Goal: Task Accomplishment & Management: Manage account settings

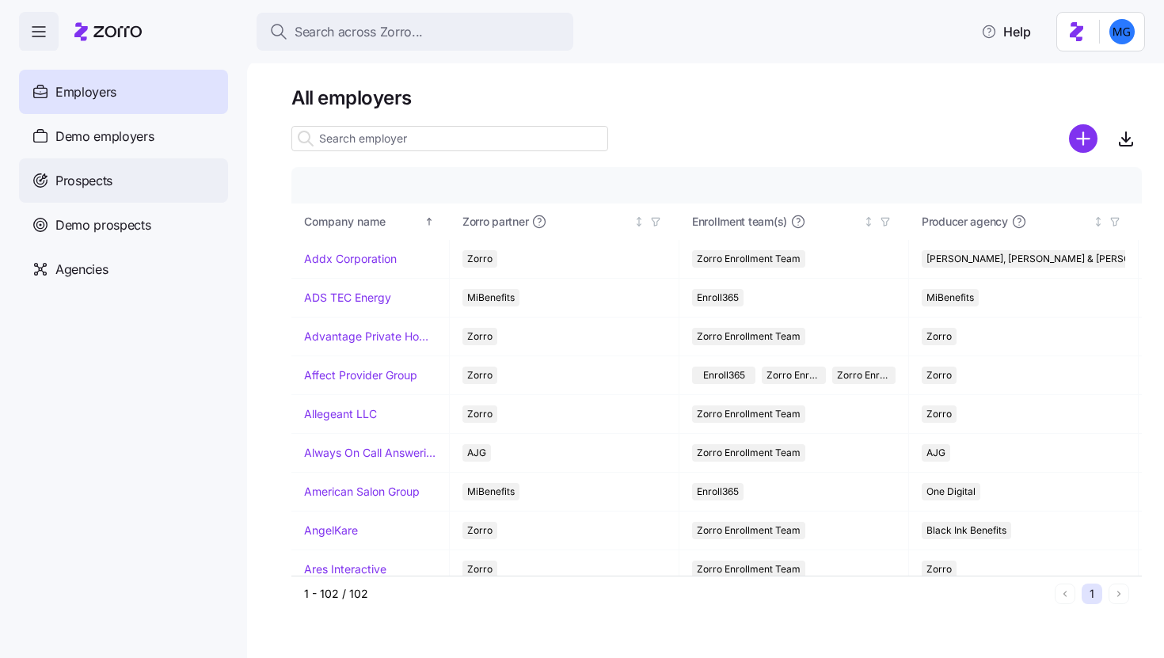
click at [121, 189] on div "Prospects" at bounding box center [123, 180] width 209 height 44
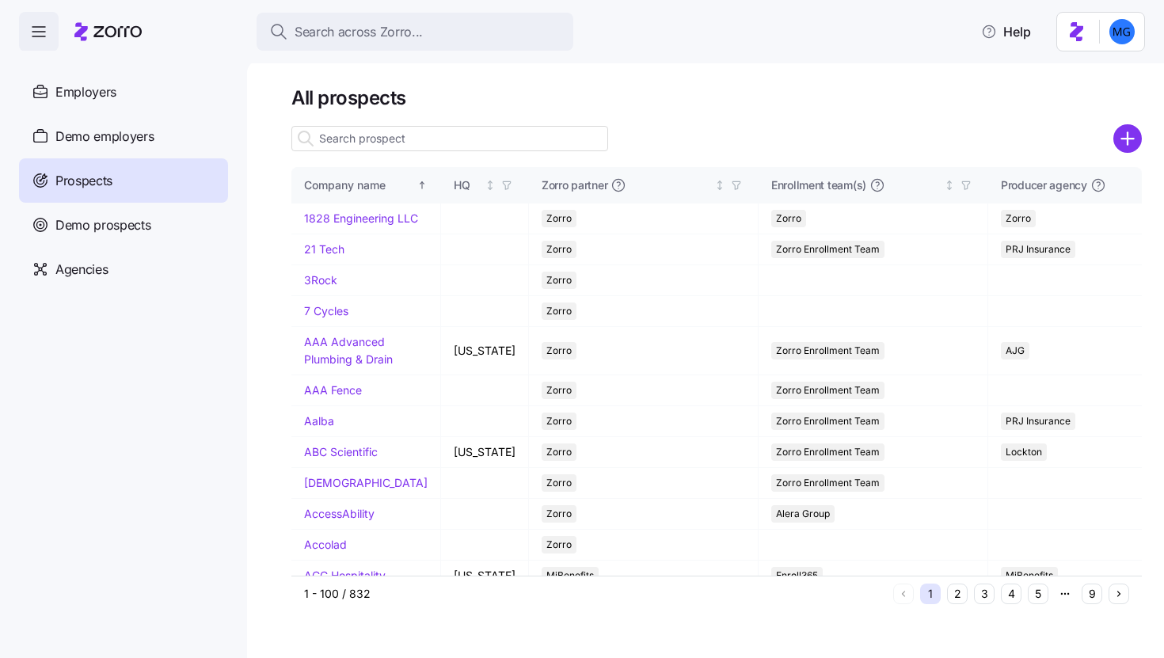
click at [430, 137] on input at bounding box center [449, 138] width 317 height 25
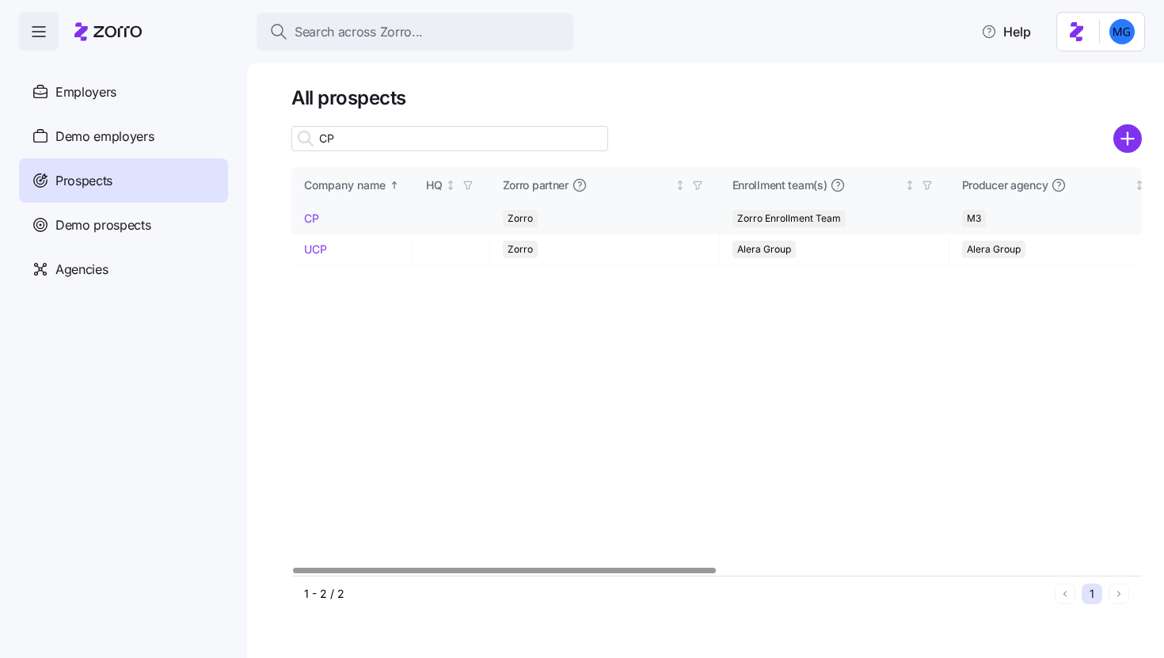
type input "CP"
click at [313, 214] on link "CP" at bounding box center [311, 217] width 15 height 13
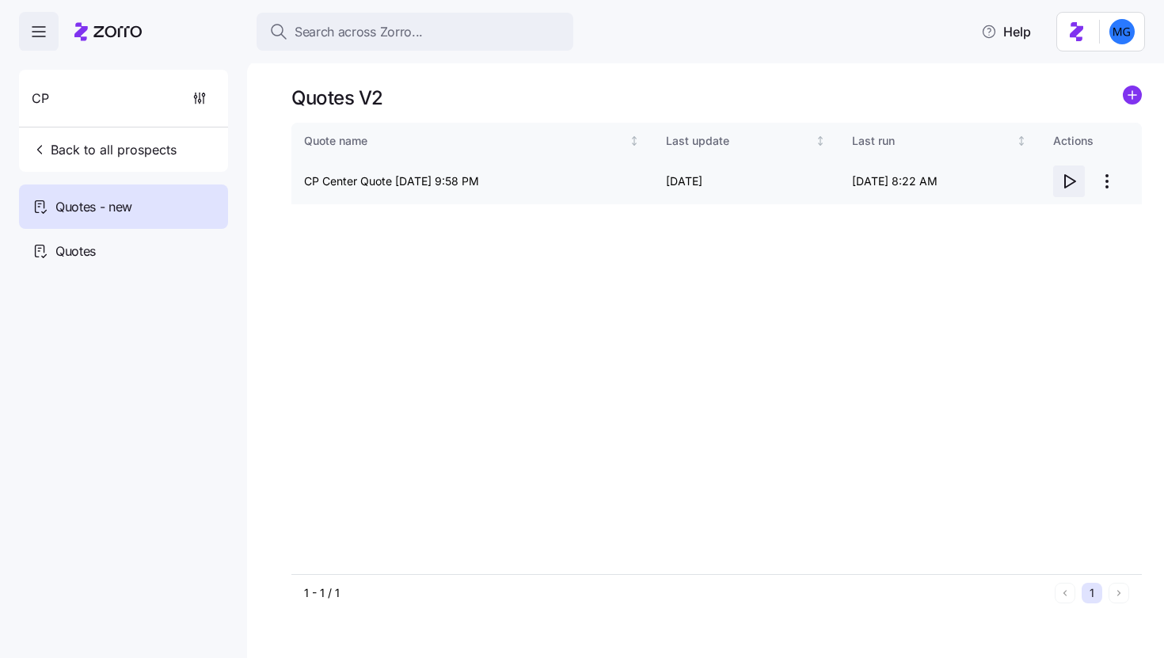
click at [1069, 183] on icon "button" at bounding box center [1068, 181] width 19 height 19
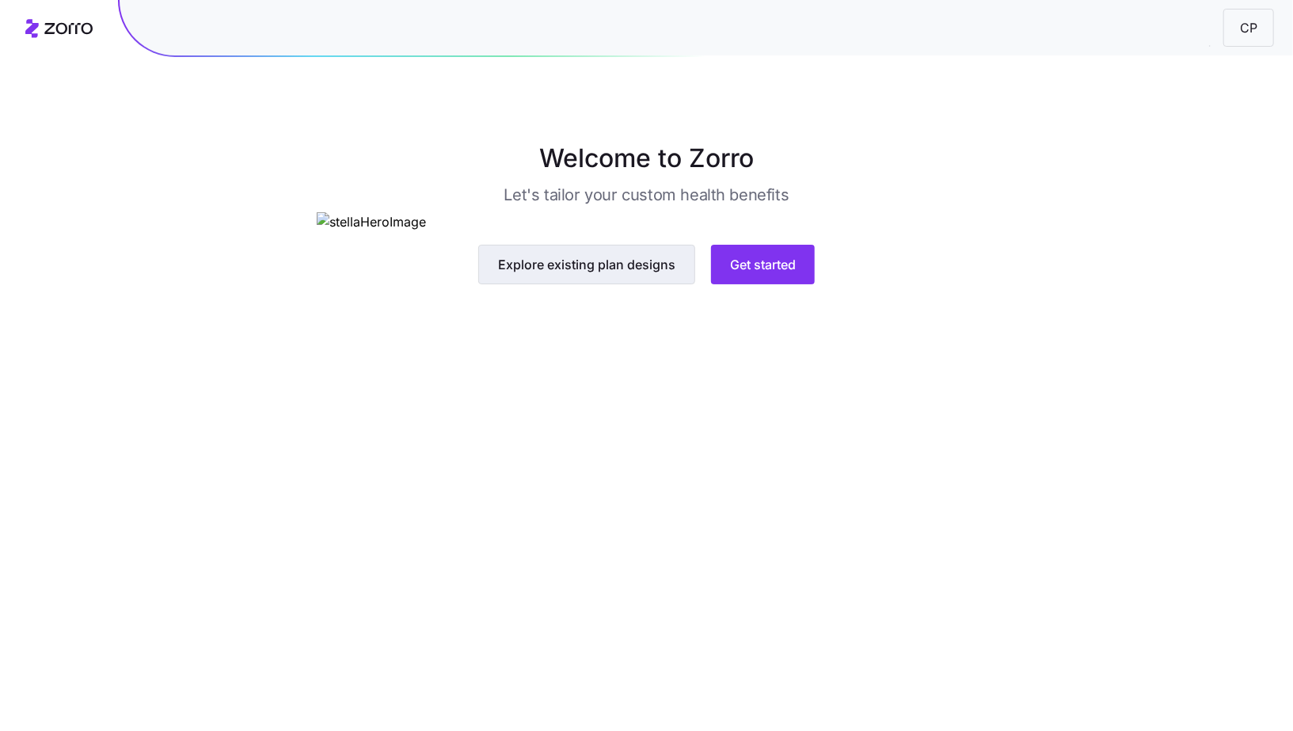
click at [600, 284] on button "Explore existing plan designs" at bounding box center [586, 265] width 217 height 40
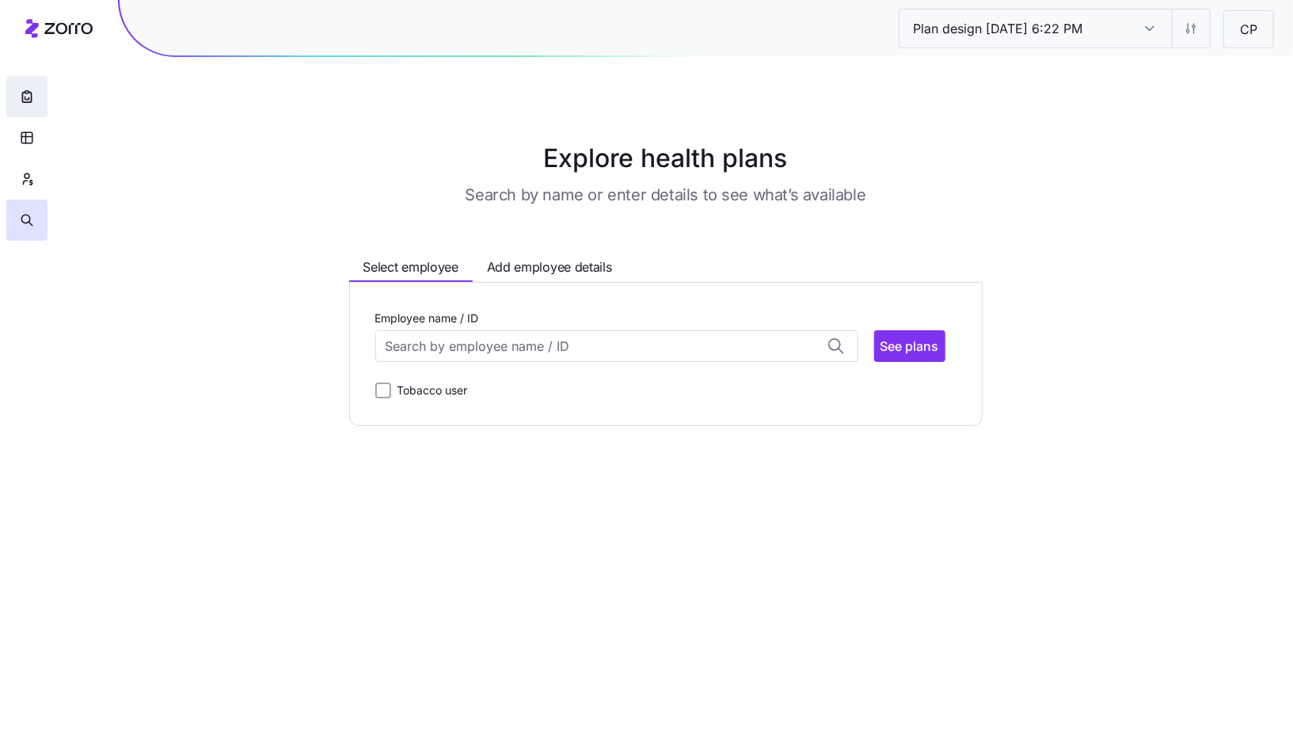
click at [13, 94] on button "button" at bounding box center [26, 96] width 41 height 41
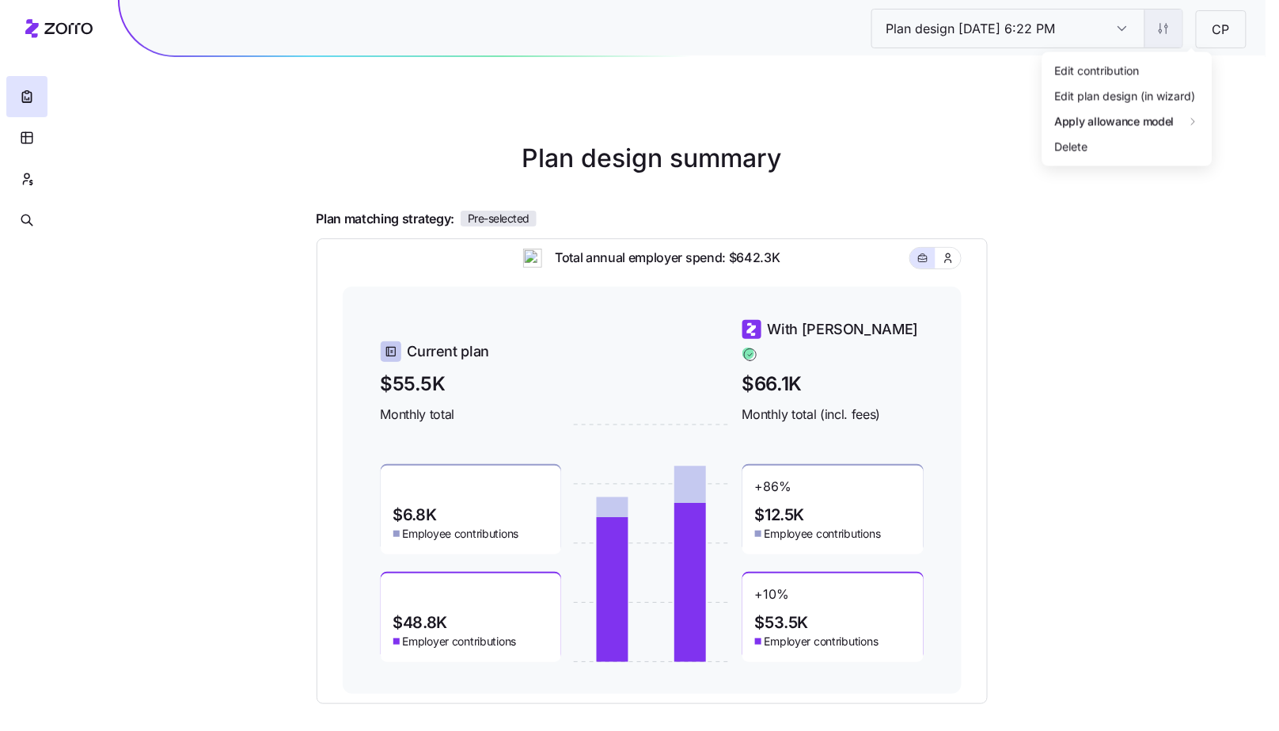
click at [1175, 35] on html "Plan design [DATE] 6:22 PM Plan design [DATE] 6:22 PM CP Plan design summary Pl…" at bounding box center [639, 434] width 1279 height 868
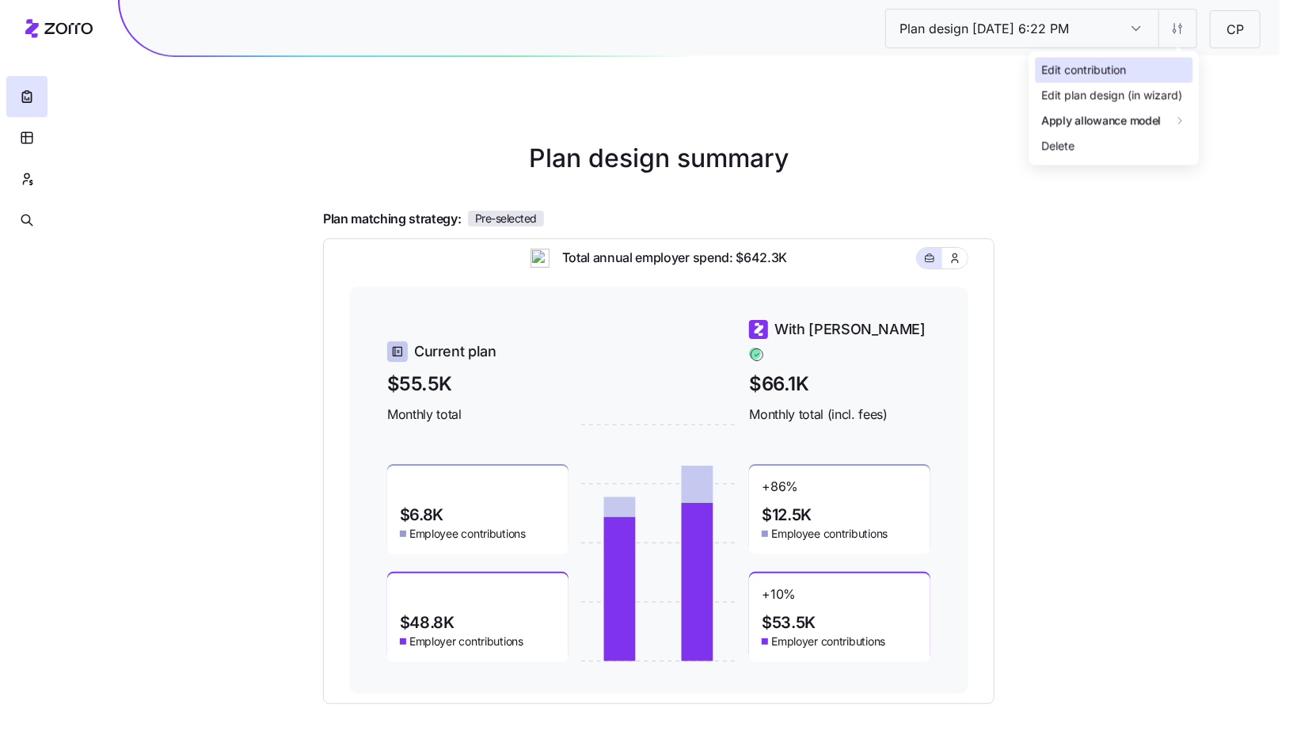
click at [1141, 69] on div "Edit contribution" at bounding box center [1113, 69] width 158 height 25
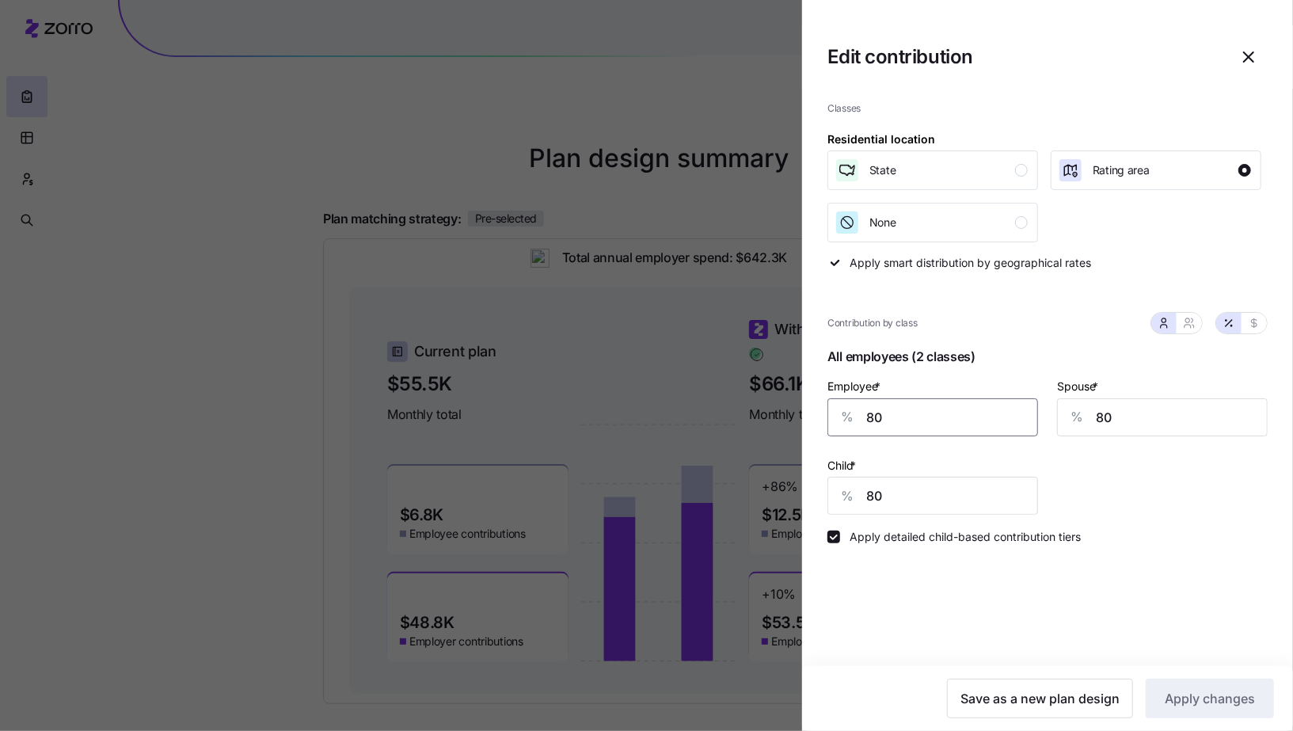
click at [963, 411] on input "80" at bounding box center [932, 417] width 211 height 38
type input "60"
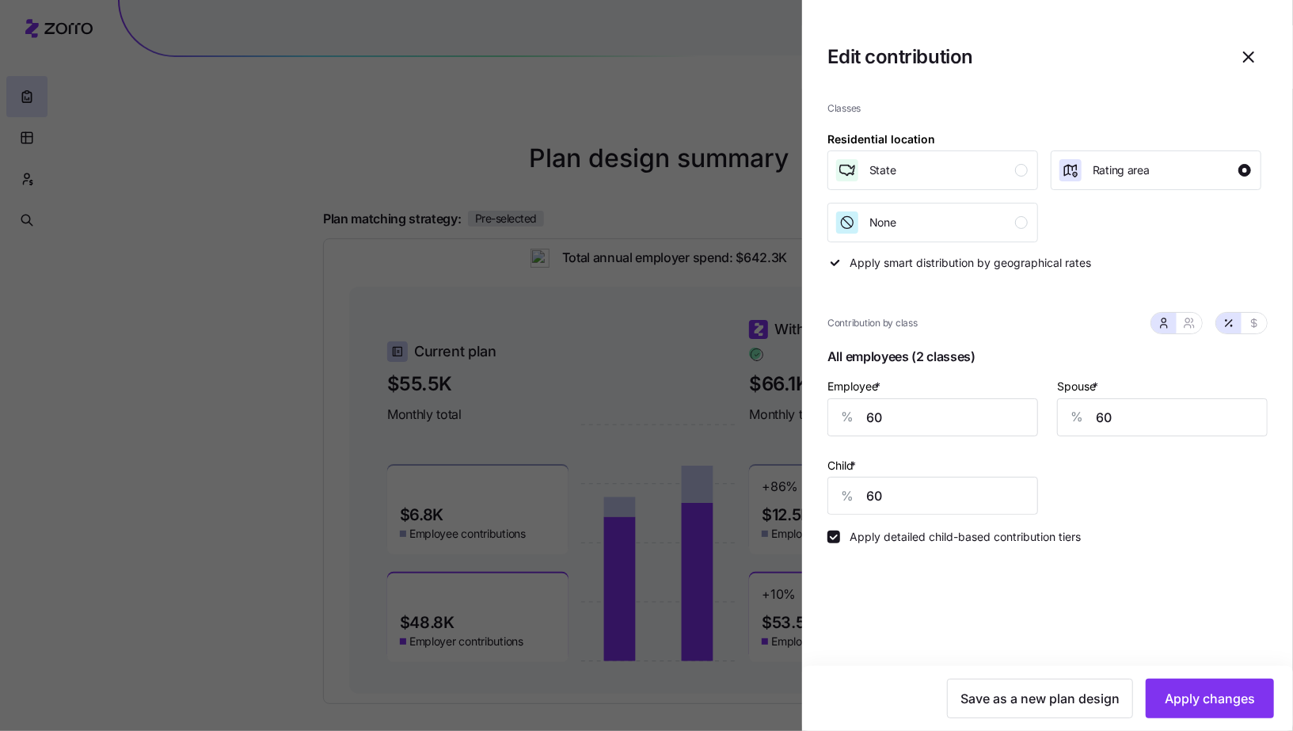
click at [1232, 719] on div "Save as a new plan design Apply changes" at bounding box center [1047, 698] width 491 height 65
click at [1219, 707] on span "Apply changes" at bounding box center [1209, 698] width 90 height 19
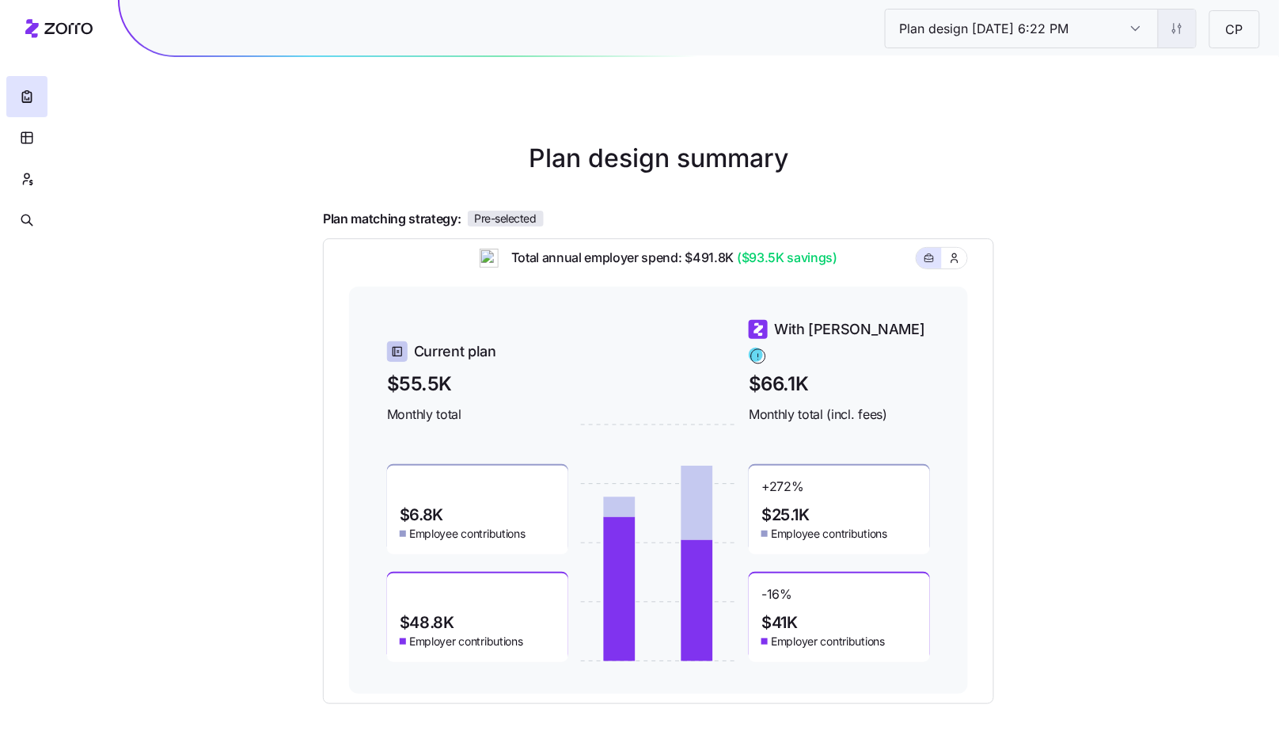
click at [1168, 34] on html "Plan design [DATE] 6:22 PM Plan design [DATE] 6:22 PM CP Plan design summary Pl…" at bounding box center [639, 434] width 1279 height 868
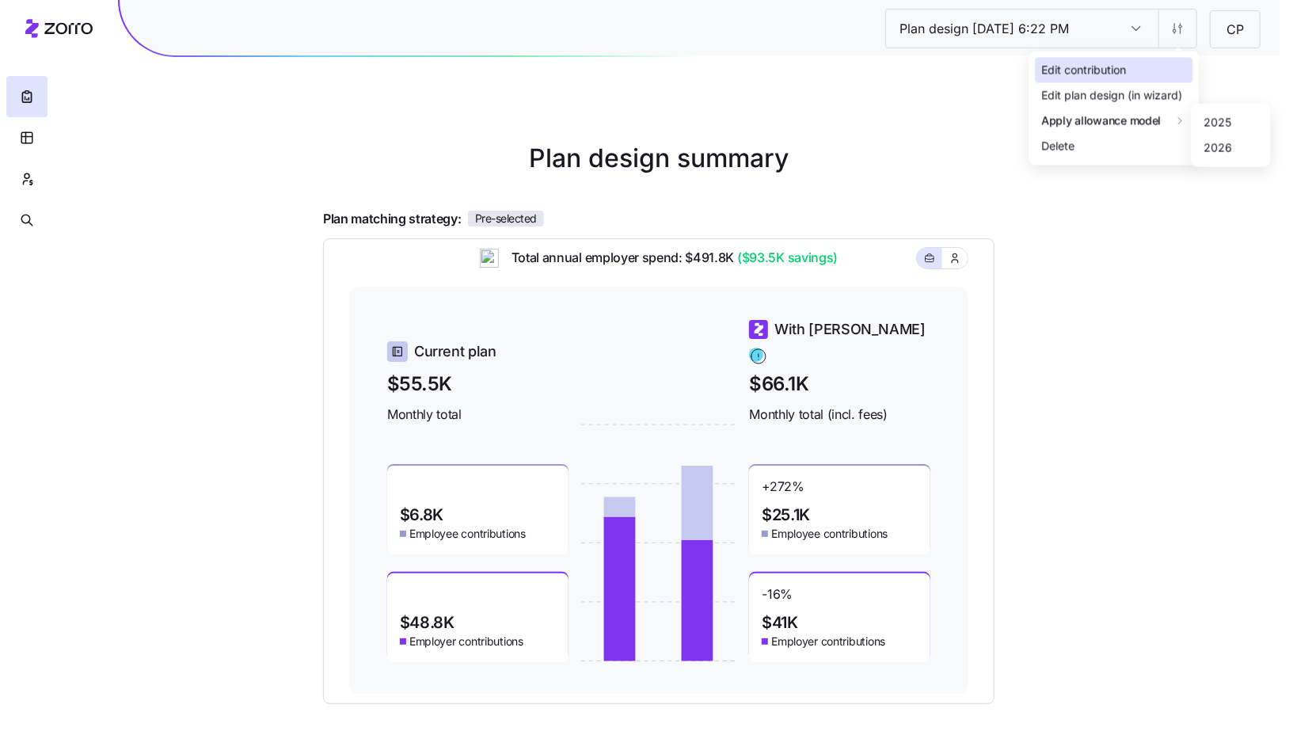
click at [1126, 80] on div "Edit contribution" at bounding box center [1113, 69] width 158 height 25
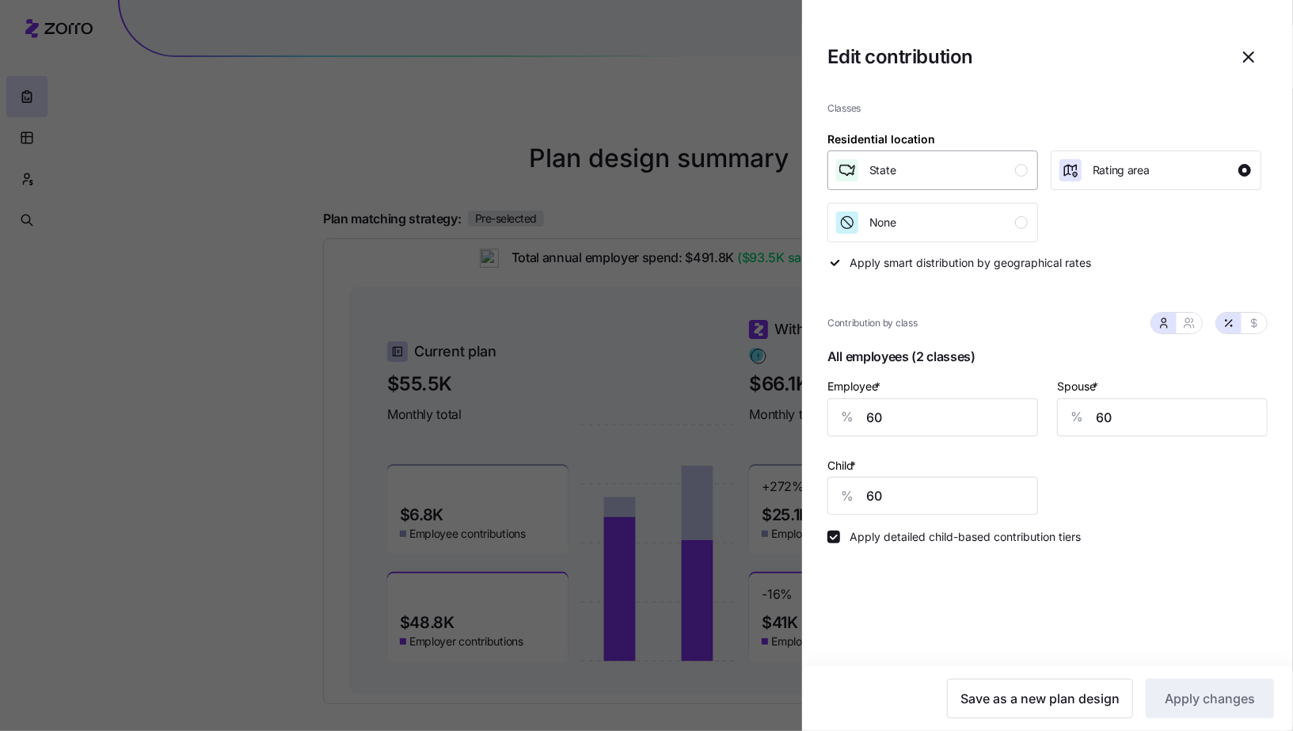
click at [1016, 170] on div "button" at bounding box center [1021, 170] width 13 height 13
click at [976, 411] on input "60" at bounding box center [932, 417] width 211 height 38
type input "80"
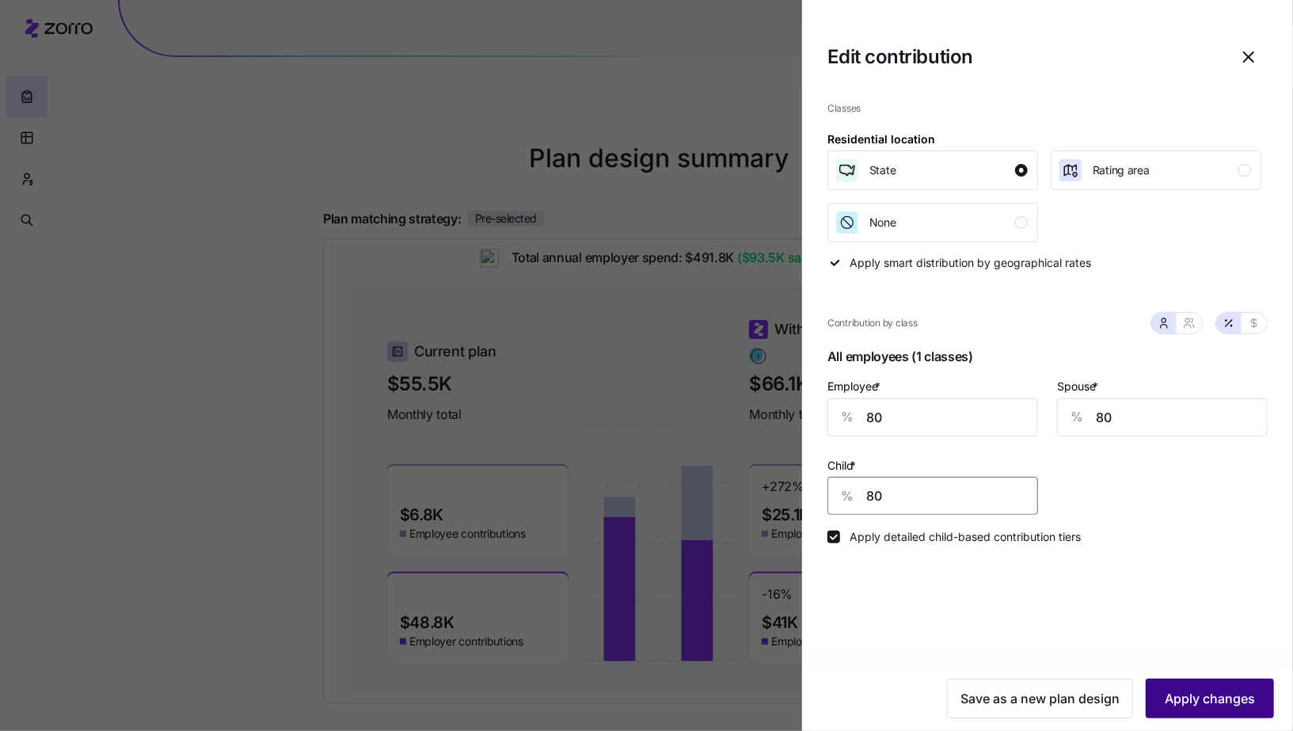
type input "80"
click at [1197, 681] on button "Apply changes" at bounding box center [1209, 698] width 128 height 40
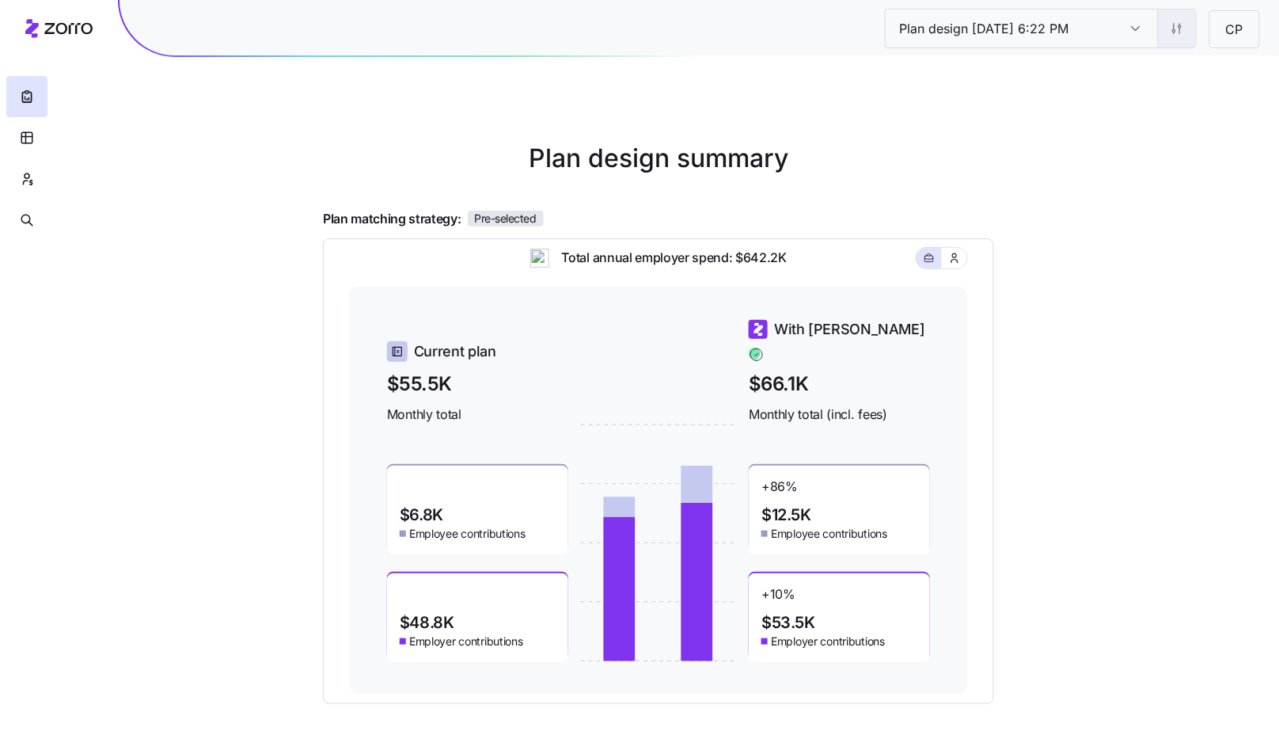
click at [1182, 32] on html "Plan design [DATE] 6:22 PM Plan design [DATE] 6:22 PM CP Plan design summary Pl…" at bounding box center [639, 434] width 1279 height 868
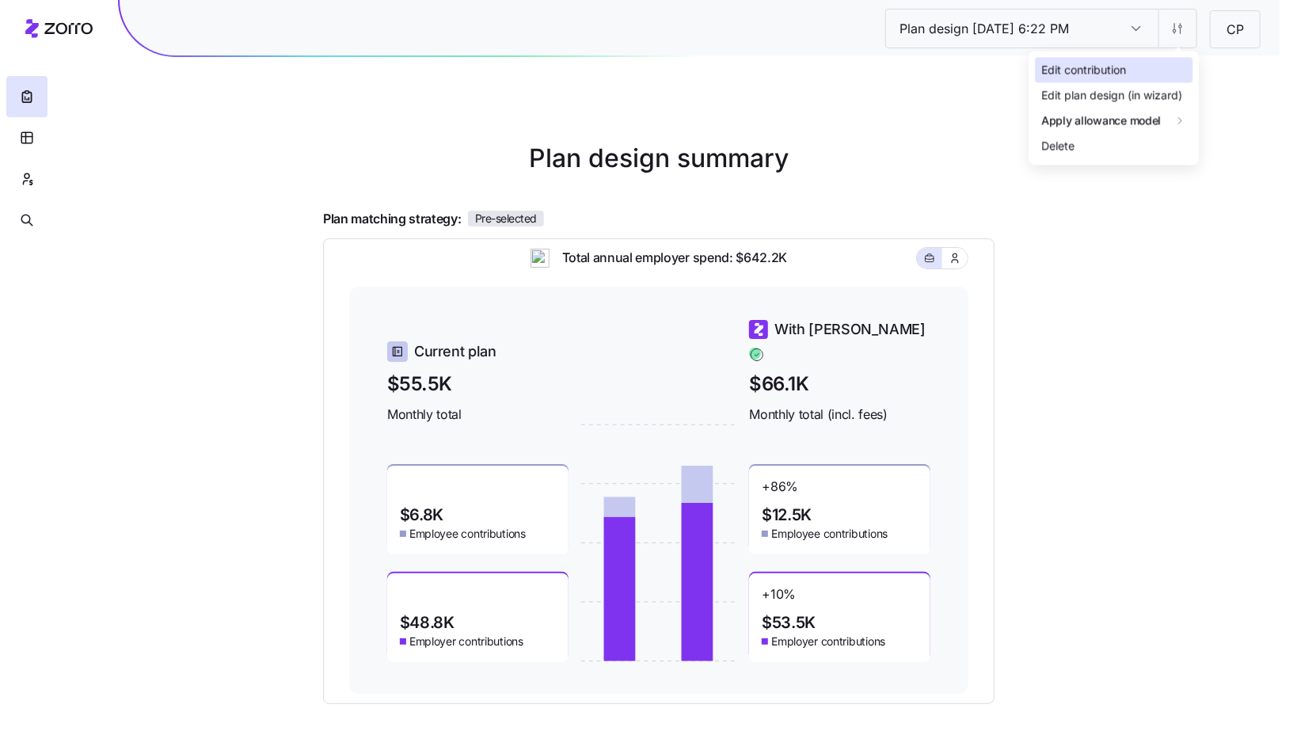
click at [1084, 65] on div "Edit contribution" at bounding box center [1083, 70] width 85 height 17
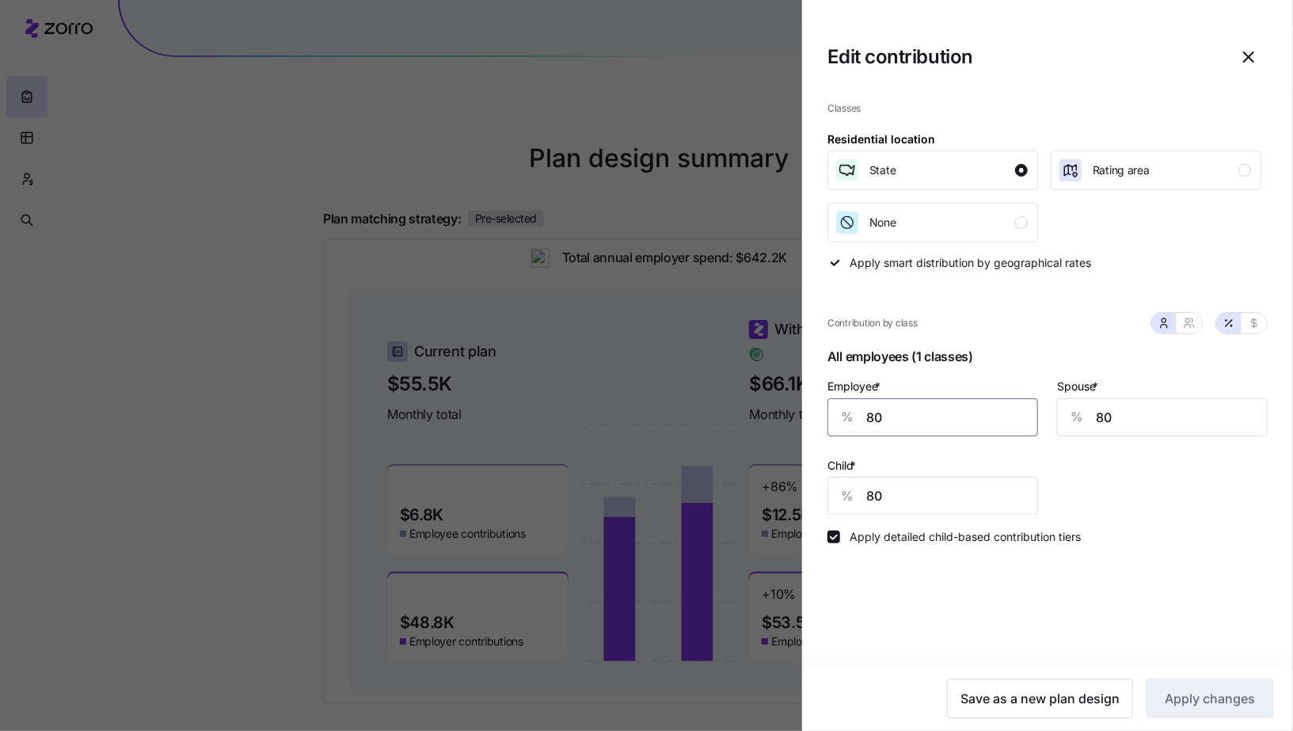
click at [994, 411] on input "80" at bounding box center [932, 417] width 211 height 38
type input "60"
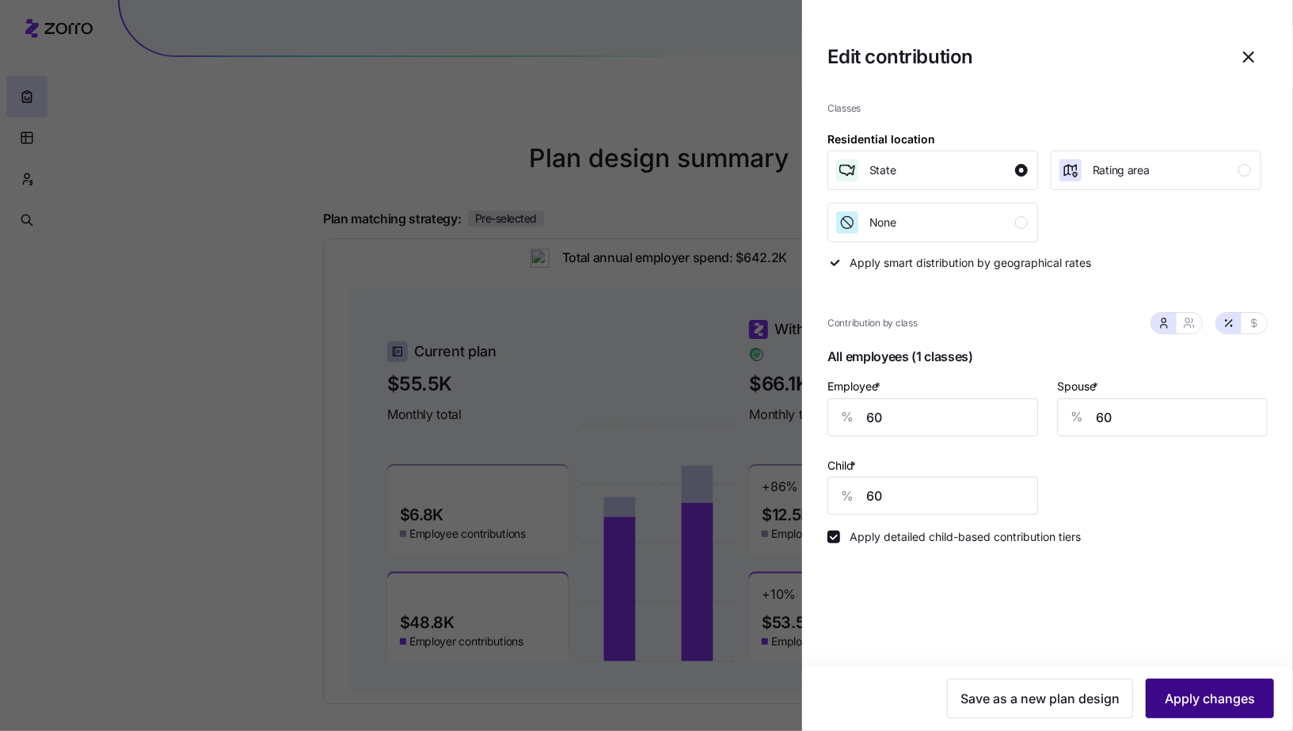
click at [1217, 681] on button "Apply changes" at bounding box center [1209, 698] width 128 height 40
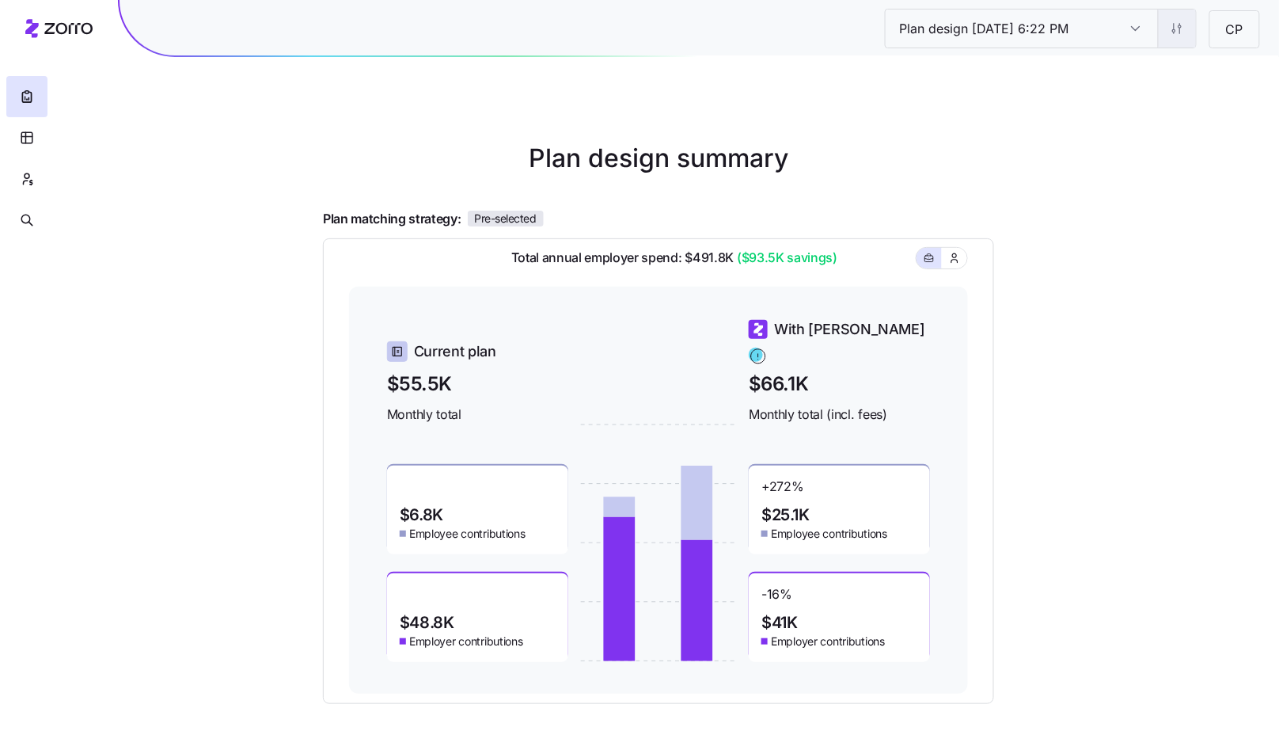
click at [1175, 30] on html "Plan design [DATE] 6:22 PM Plan design [DATE] 6:22 PM CP Plan design summary Pl…" at bounding box center [639, 434] width 1279 height 868
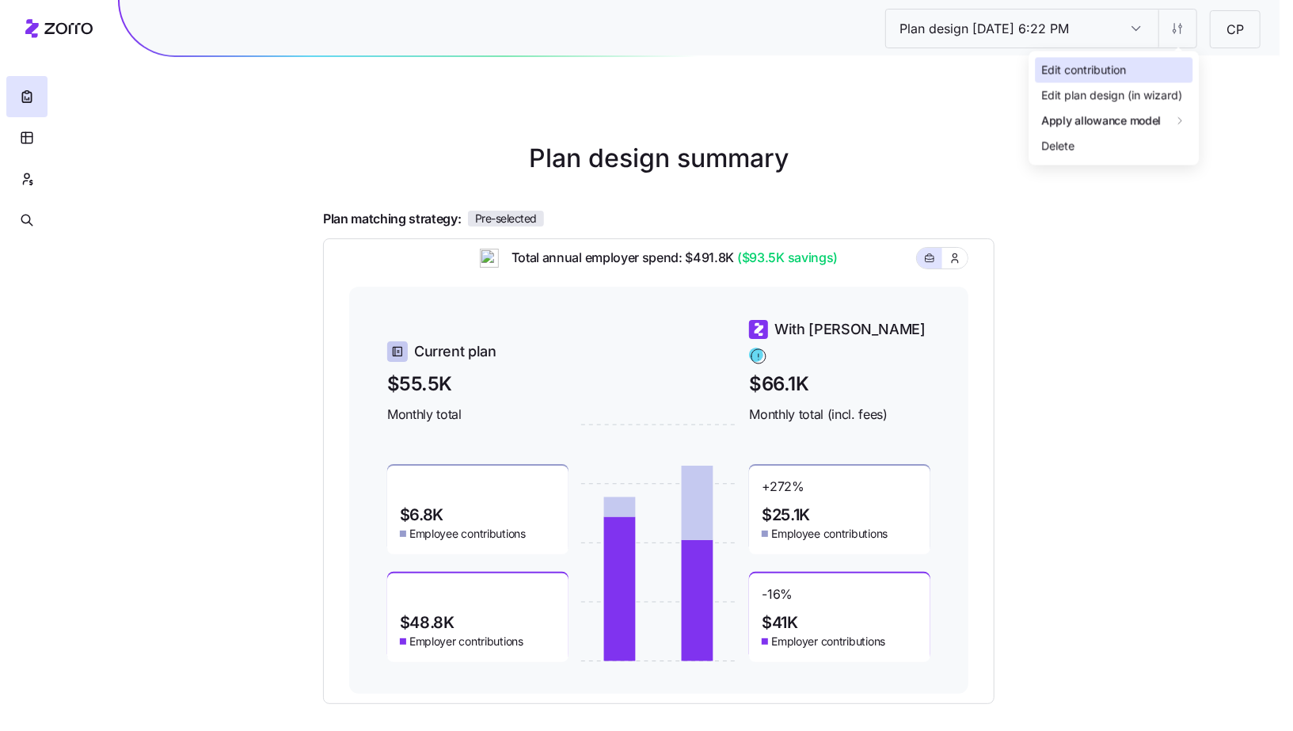
click at [1159, 63] on div "Edit contribution" at bounding box center [1113, 69] width 158 height 25
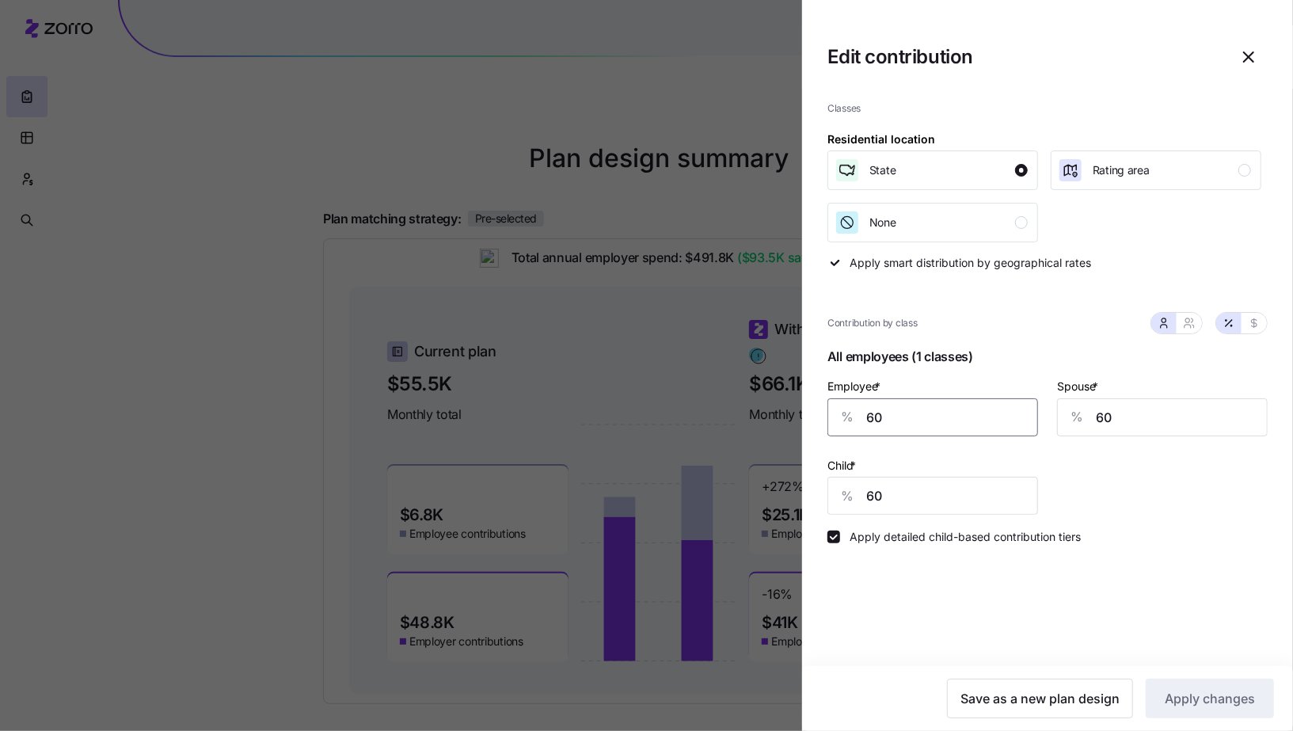
click at [954, 415] on input "60" at bounding box center [932, 417] width 211 height 38
type input "65"
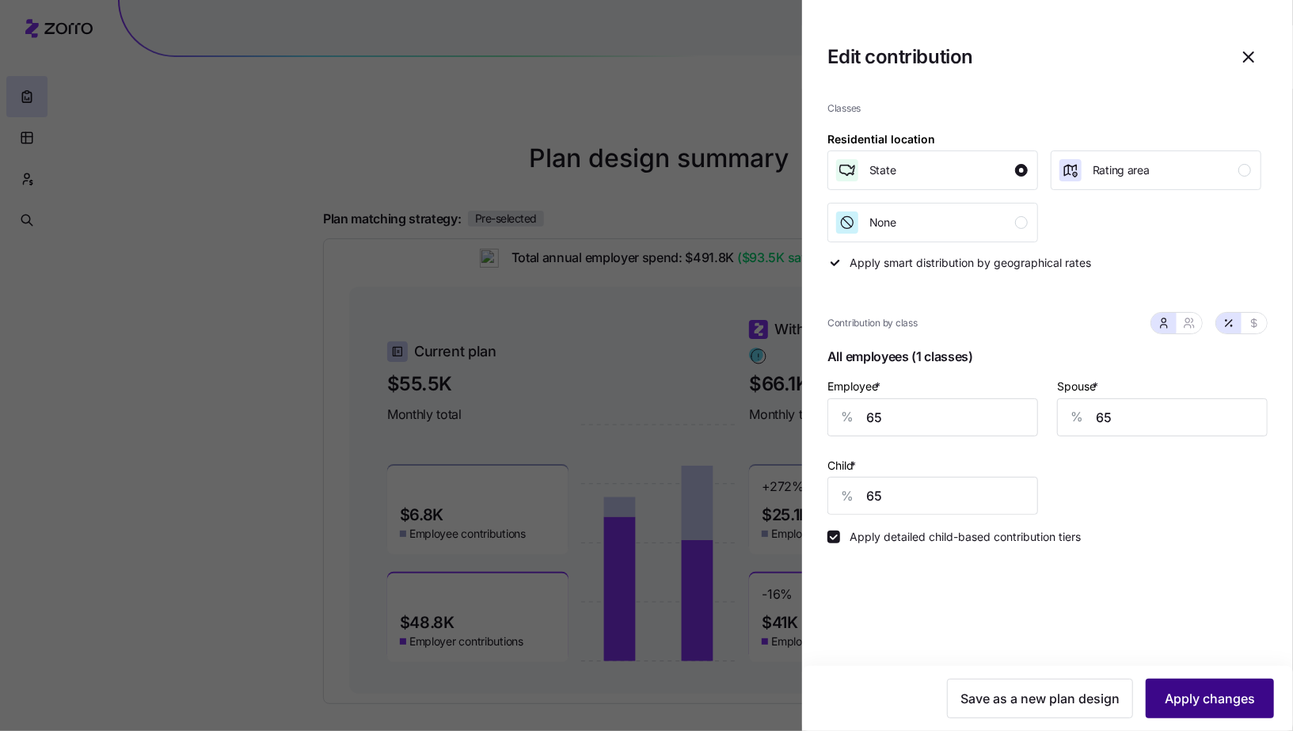
click at [1212, 702] on span "Apply changes" at bounding box center [1209, 698] width 90 height 19
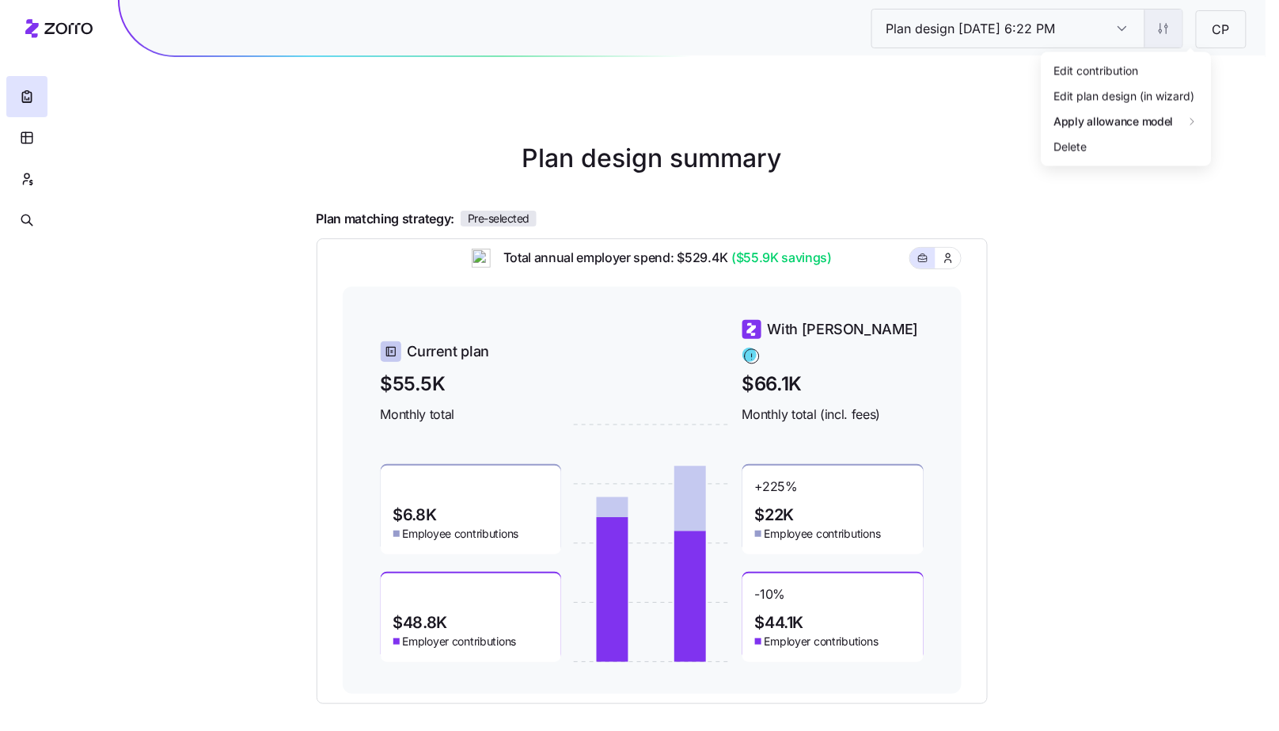
click at [1170, 44] on html "Plan design [DATE] 6:22 PM Plan design [DATE] 6:22 PM CP Plan design summary Pl…" at bounding box center [639, 434] width 1279 height 868
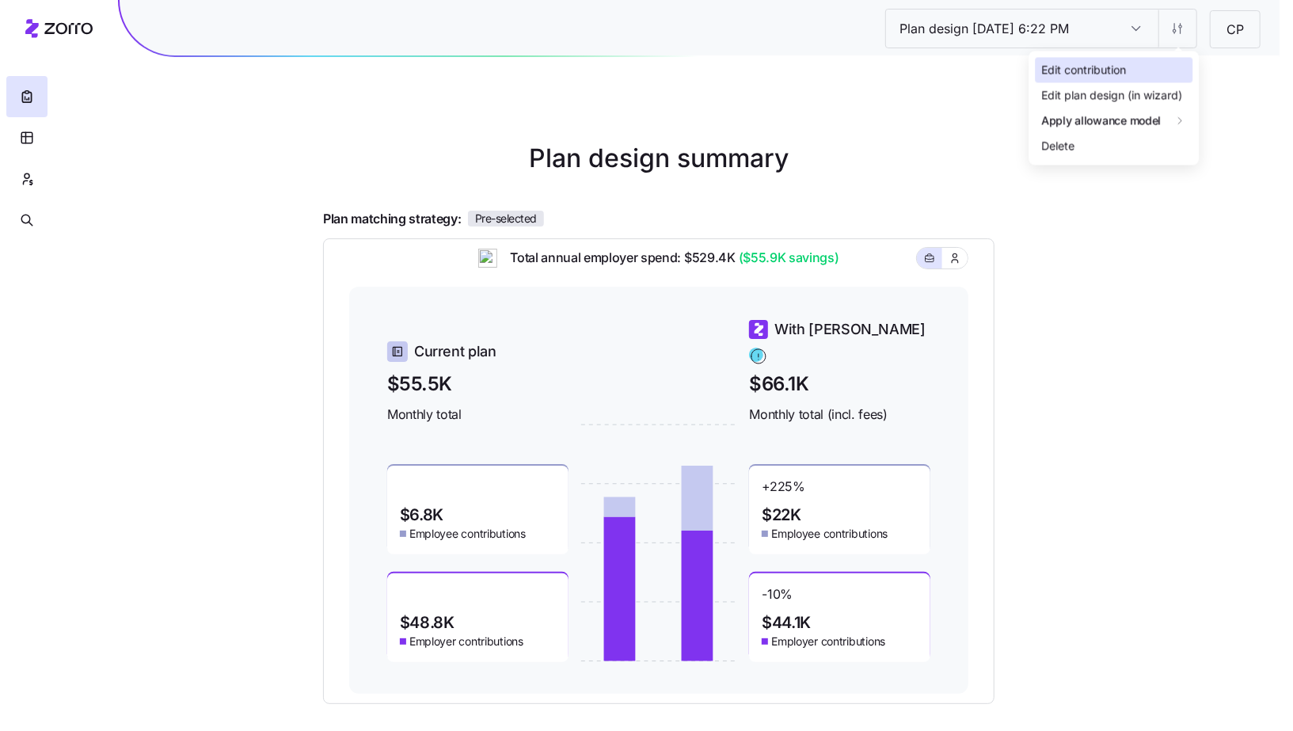
click at [1104, 80] on div "Edit contribution" at bounding box center [1113, 69] width 158 height 25
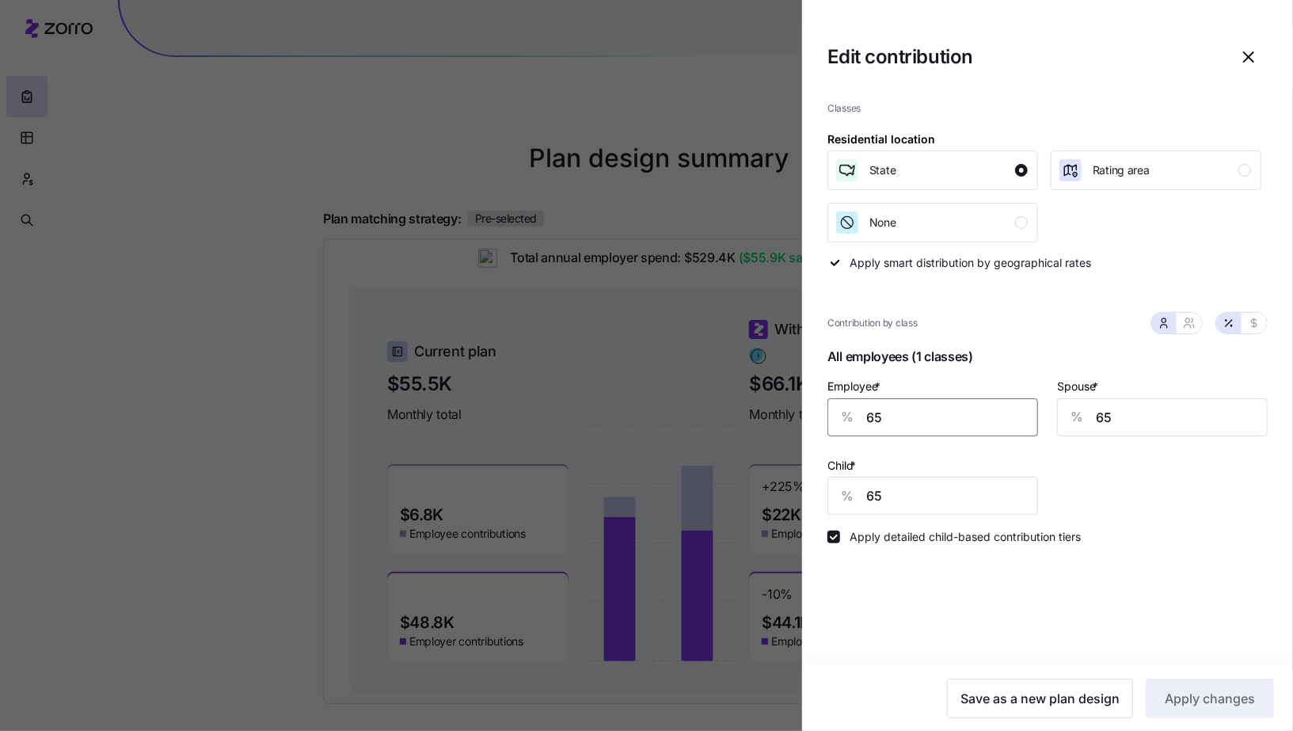
click at [925, 411] on input "65" at bounding box center [932, 417] width 211 height 38
type input "70"
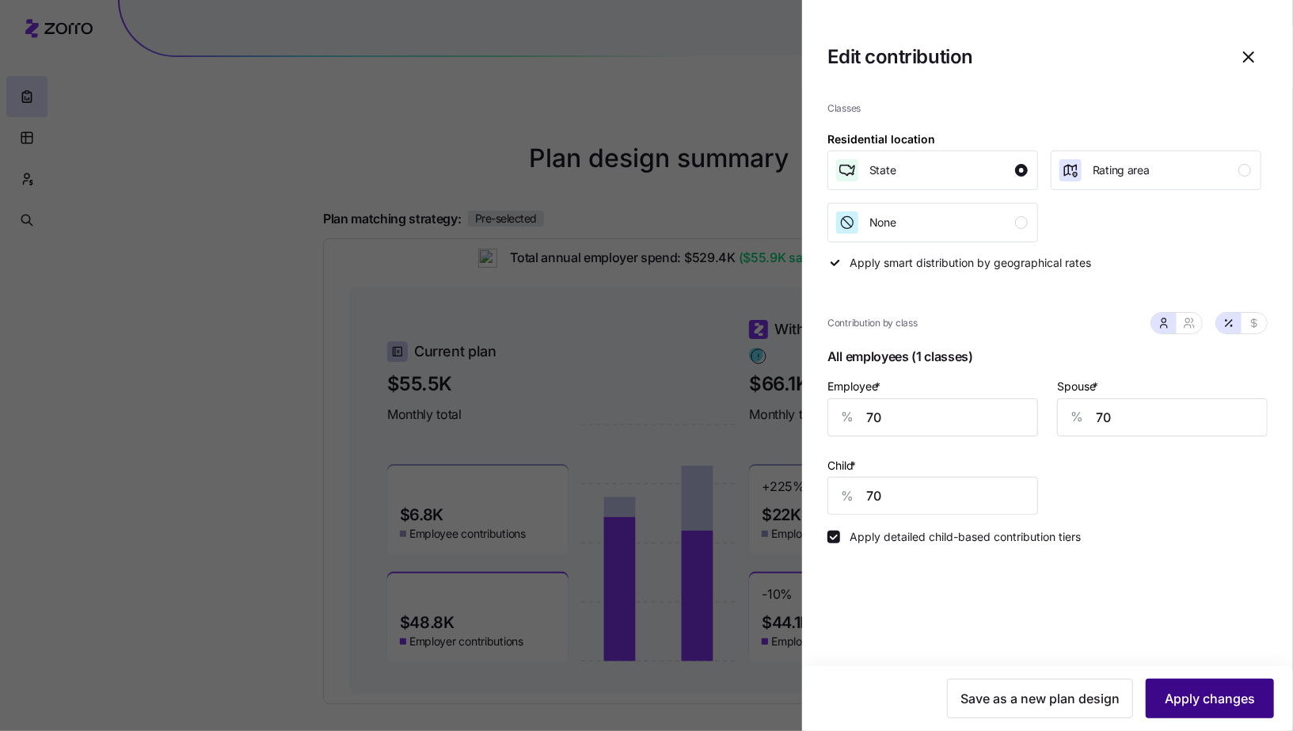
click at [1238, 712] on button "Apply changes" at bounding box center [1209, 698] width 128 height 40
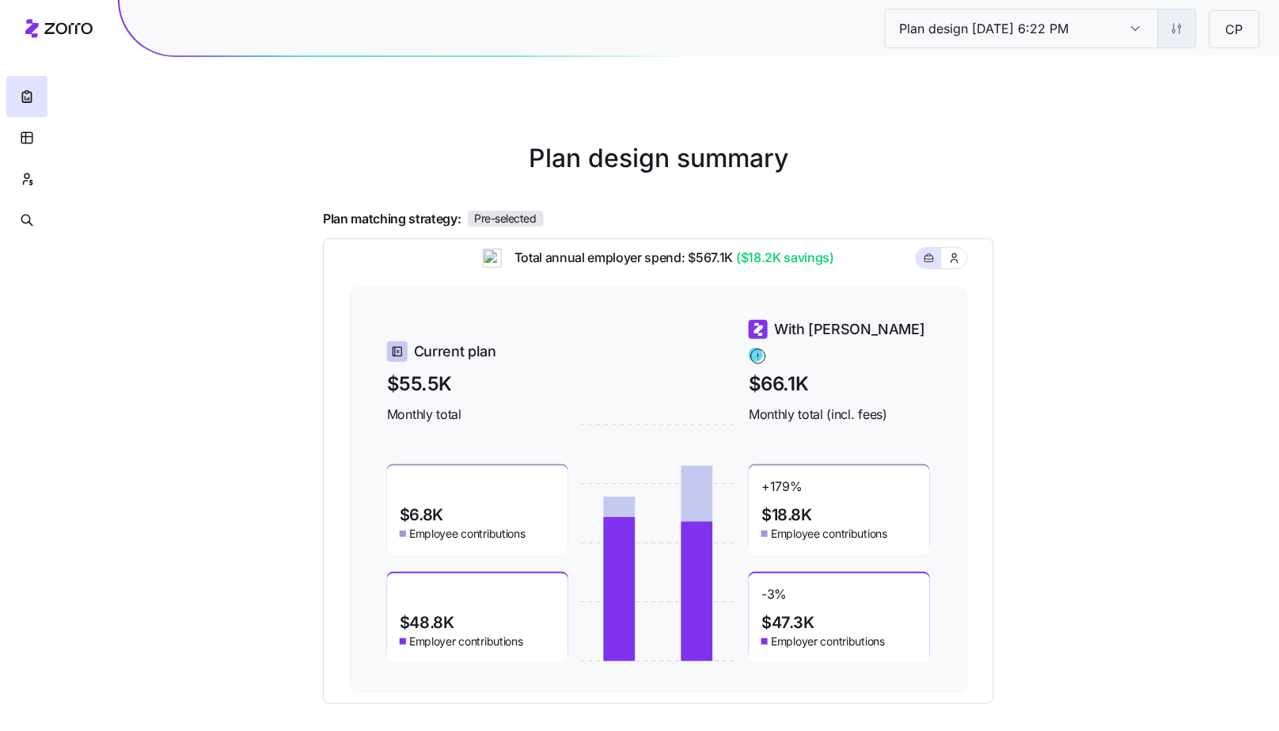
click at [1167, 28] on html "Plan design [DATE] 6:22 PM Plan design [DATE] 6:22 PM CP Plan design summary Pl…" at bounding box center [639, 434] width 1279 height 868
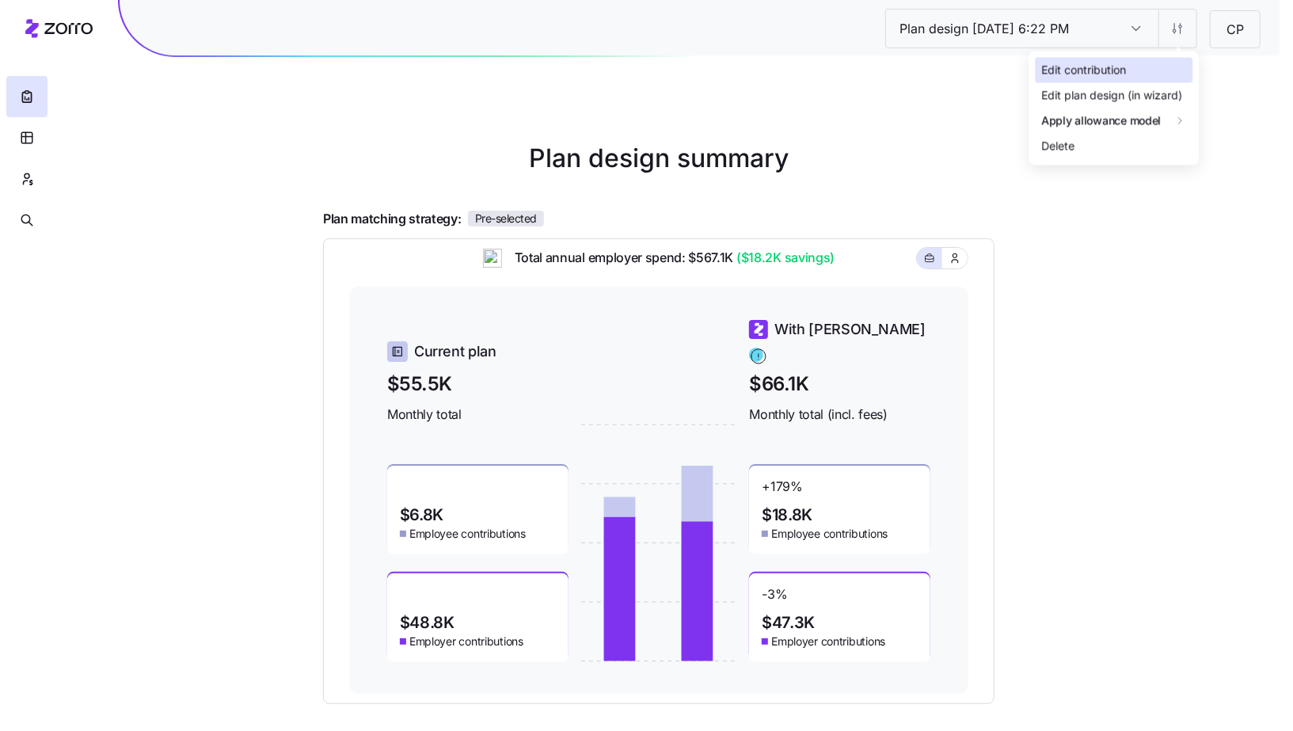
click at [1143, 63] on div "Edit contribution" at bounding box center [1113, 69] width 158 height 25
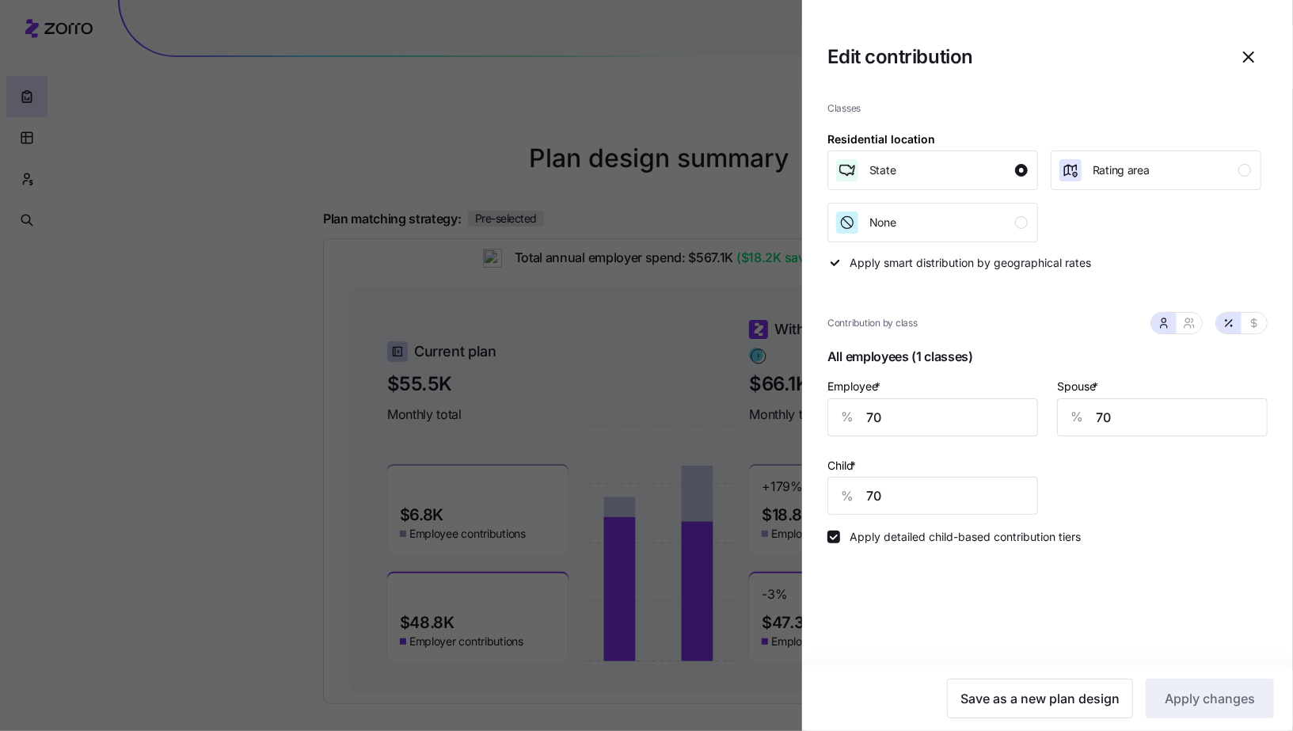
click at [1244, 66] on icon "button" at bounding box center [1248, 56] width 19 height 19
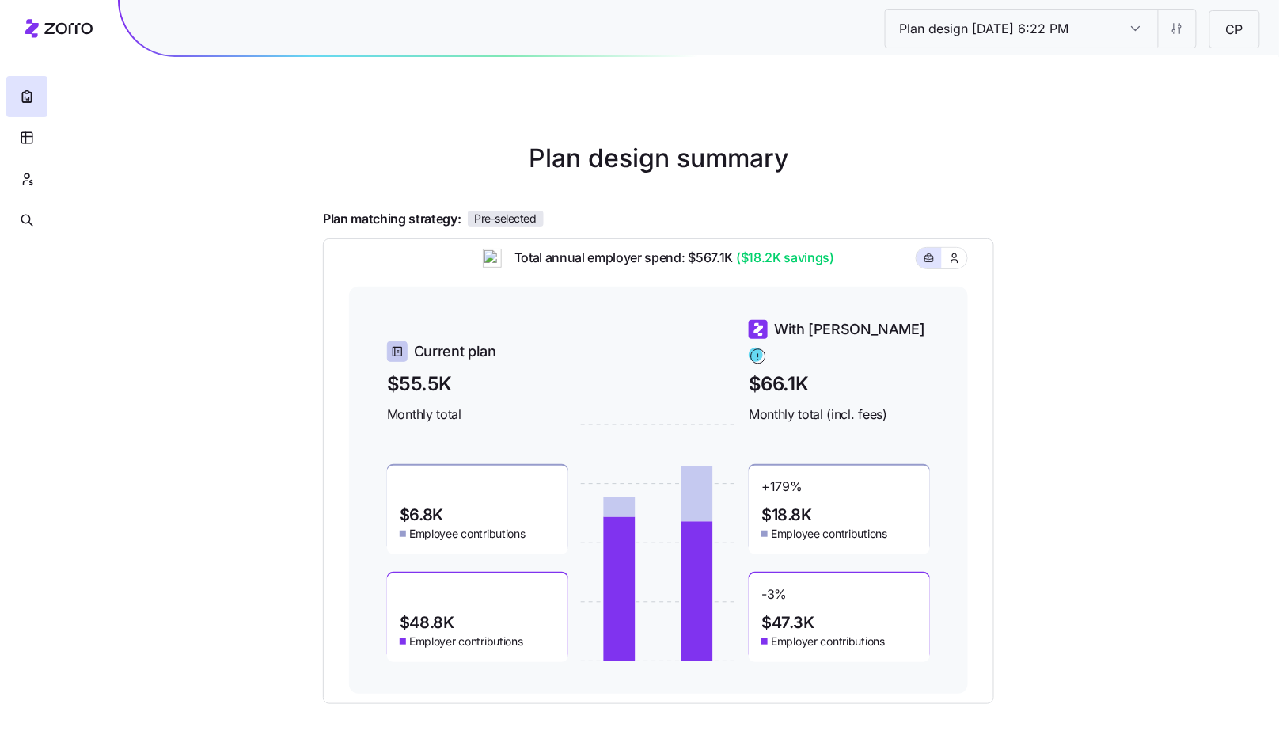
click at [500, 221] on span "Pre-selected" at bounding box center [506, 218] width 62 height 14
click at [1087, 371] on div "Plan design [DATE] 6:22 PM Plan design [DATE] 6:22 PM CP Plan design summary Pl…" at bounding box center [639, 434] width 1279 height 868
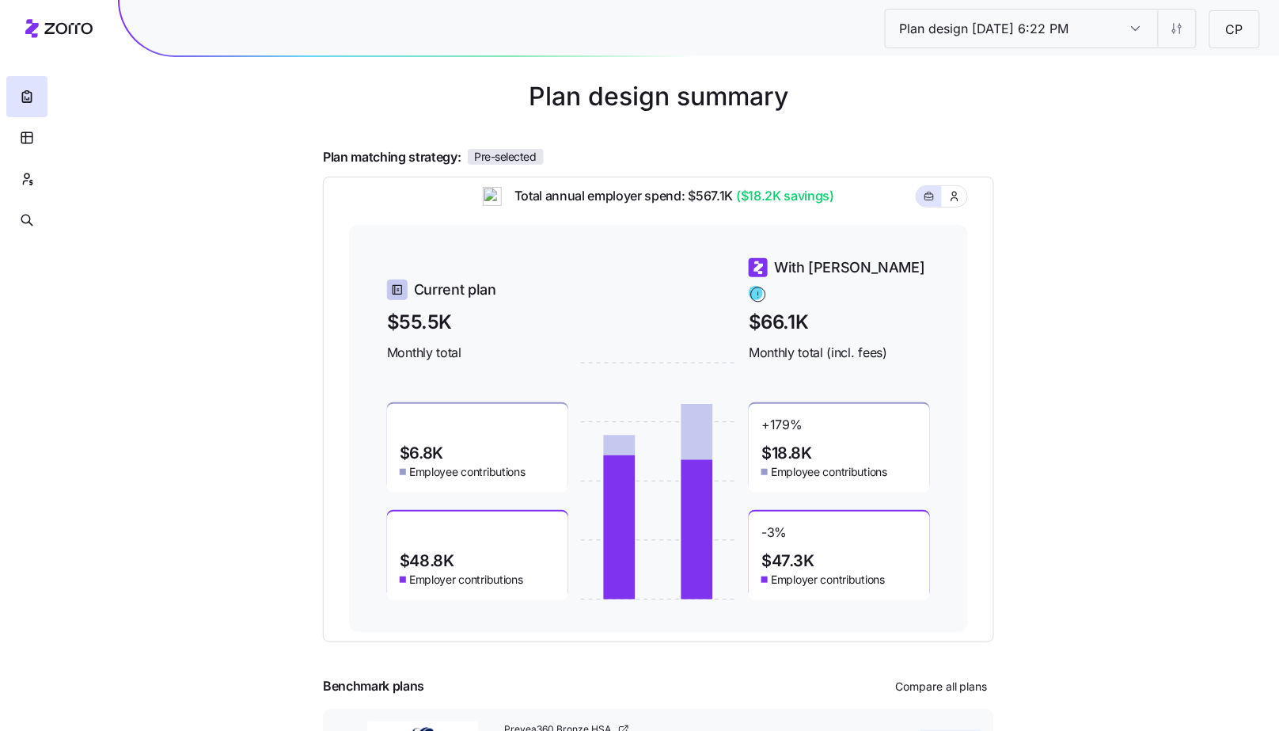
scroll to position [137, 0]
